Goal: Go to known website: Access a specific website the user already knows

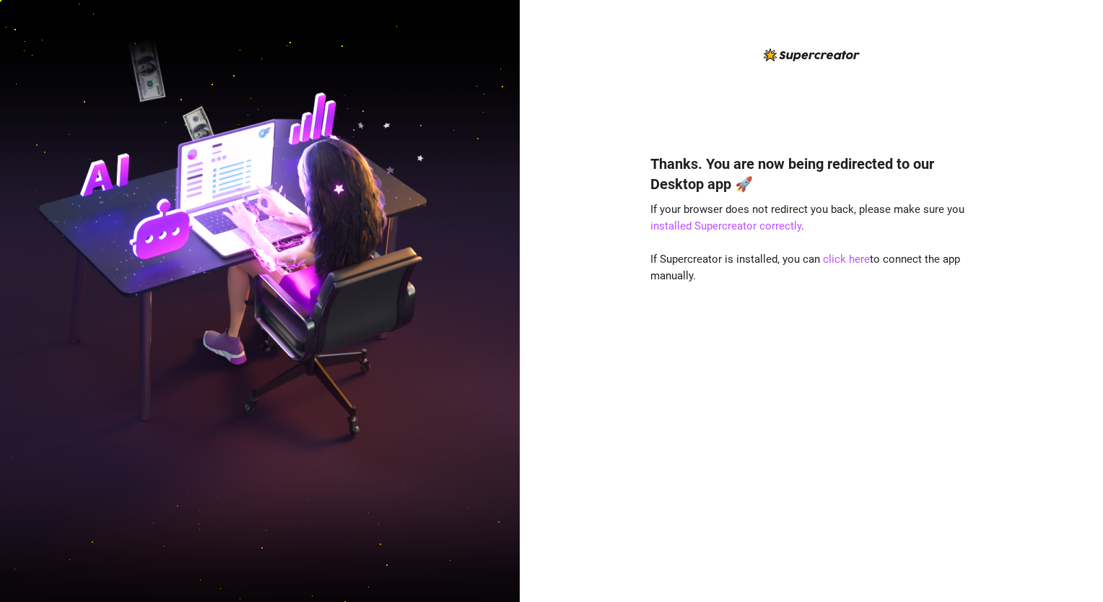
click at [32, 281] on img at bounding box center [260, 301] width 520 height 652
click at [849, 261] on link "click here" at bounding box center [846, 259] width 47 height 13
click at [793, 368] on div "Thanks. You are now being redirected to our Desktop app 🚀 If your browser does …" at bounding box center [811, 356] width 322 height 444
click at [0, 447] on img at bounding box center [260, 301] width 520 height 652
